Goal: Find specific page/section: Find specific page/section

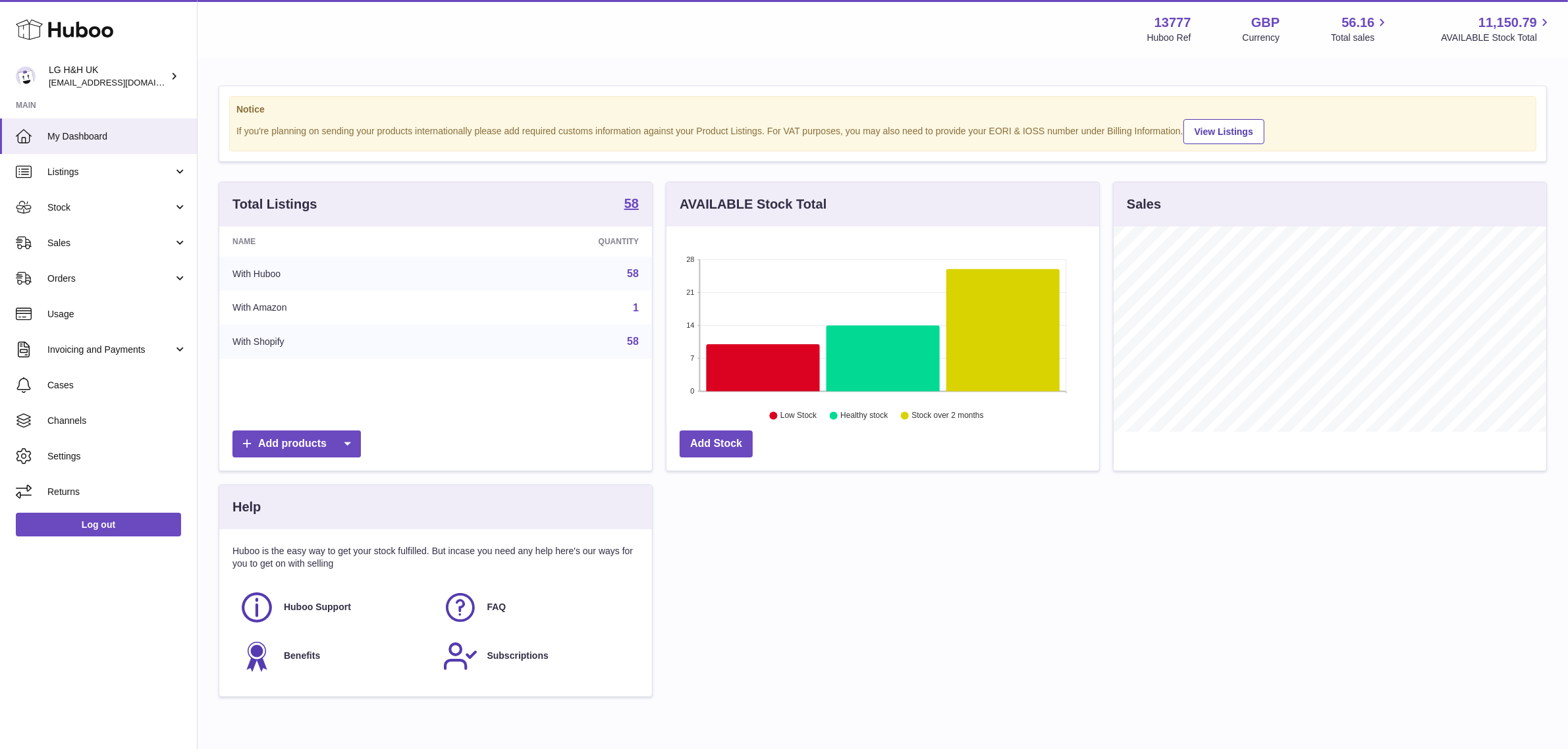
scroll to position [205, 432]
click at [90, 244] on span "Sales" at bounding box center [110, 243] width 125 height 12
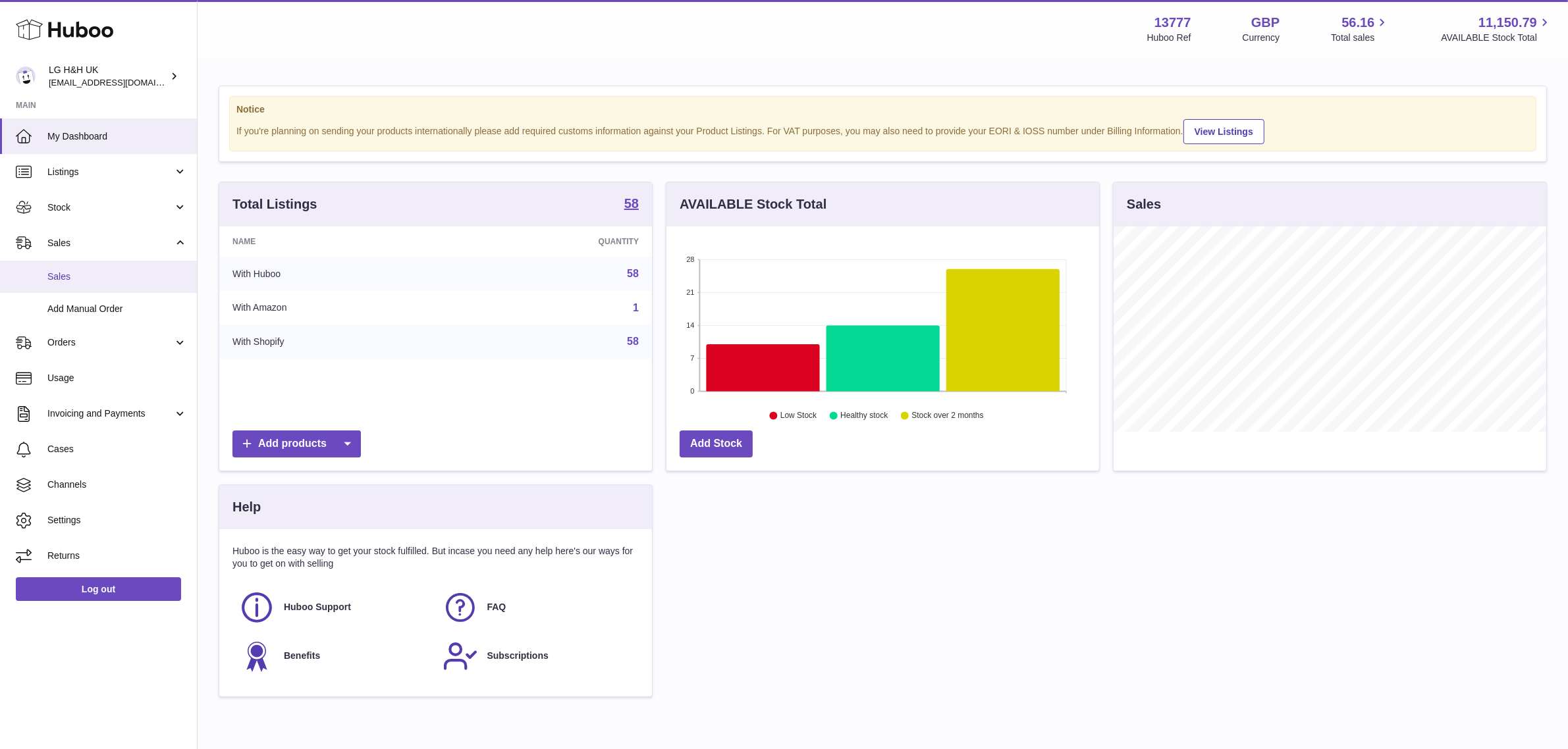
click at [67, 281] on span "Sales" at bounding box center [117, 277] width 139 height 12
